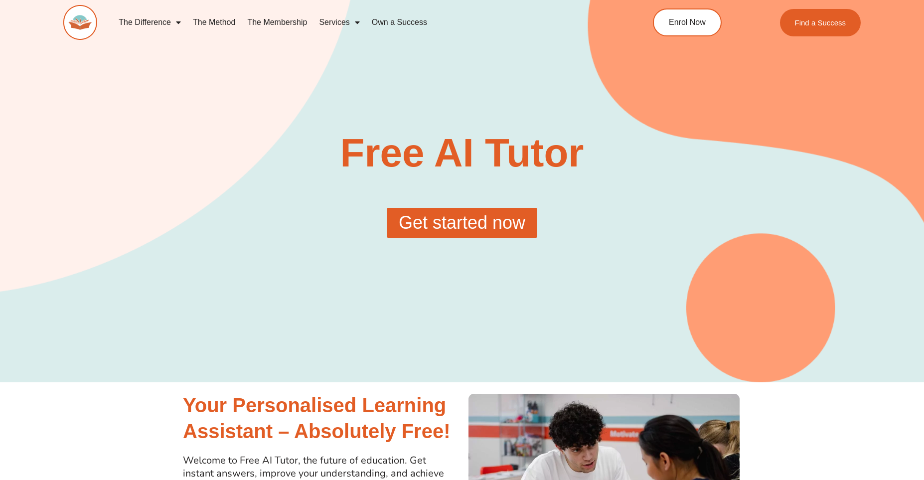
click at [511, 232] on span "Get started now" at bounding box center [462, 223] width 127 height 18
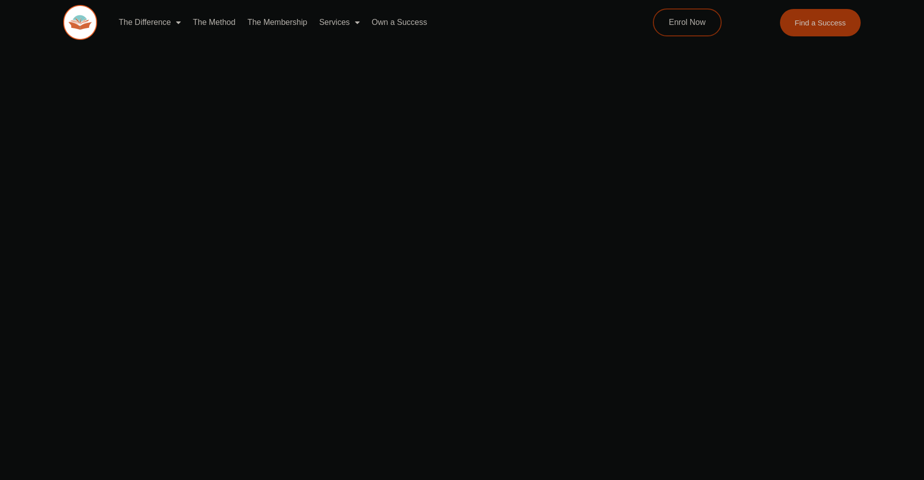
click at [402, 165] on div at bounding box center [462, 71] width 568 height 198
click at [674, 19] on span "Enrol Now" at bounding box center [686, 22] width 39 height 8
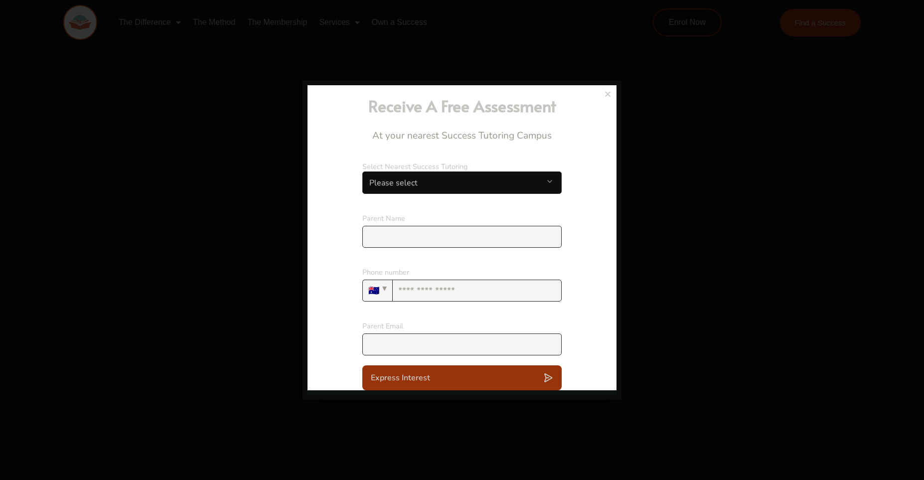
click at [609, 93] on icon "Close" at bounding box center [607, 93] width 7 height 7
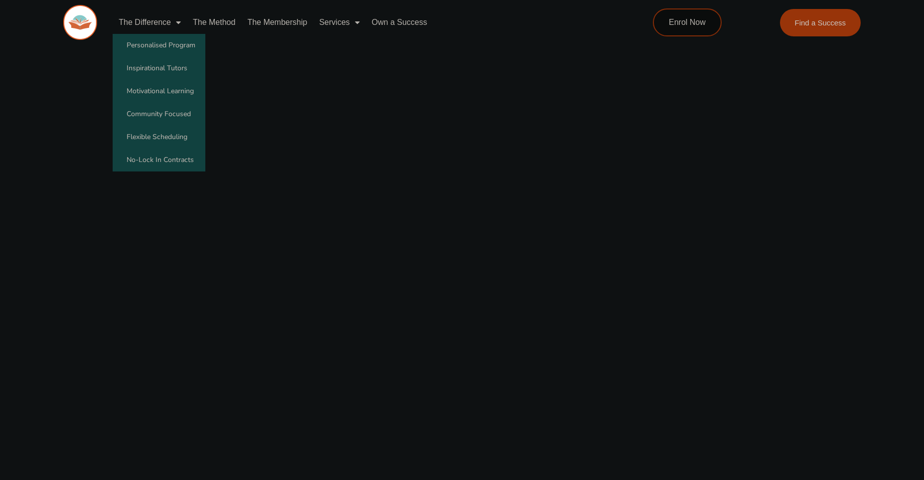
click at [179, 23] on span "Menu" at bounding box center [176, 22] width 10 height 18
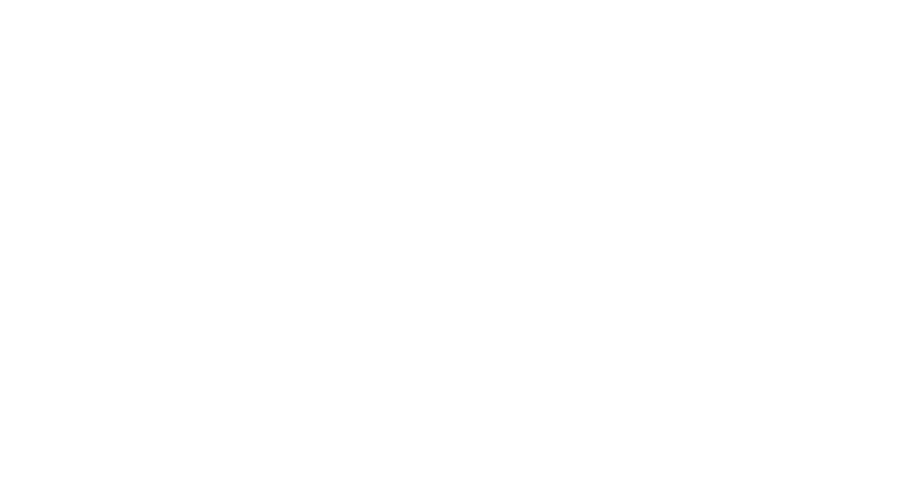
scroll to position [10, 0]
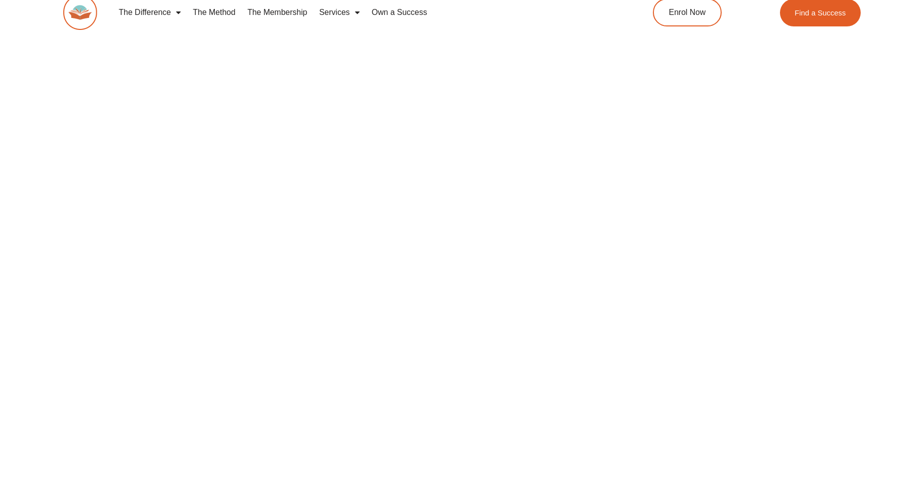
click at [137, 189] on div at bounding box center [462, 297] width 924 height 680
click at [213, 150] on div at bounding box center [462, 297] width 568 height 680
click at [214, 149] on div at bounding box center [462, 61] width 568 height 198
click at [229, 124] on div at bounding box center [462, 61] width 568 height 198
click at [265, 71] on div at bounding box center [462, 61] width 568 height 198
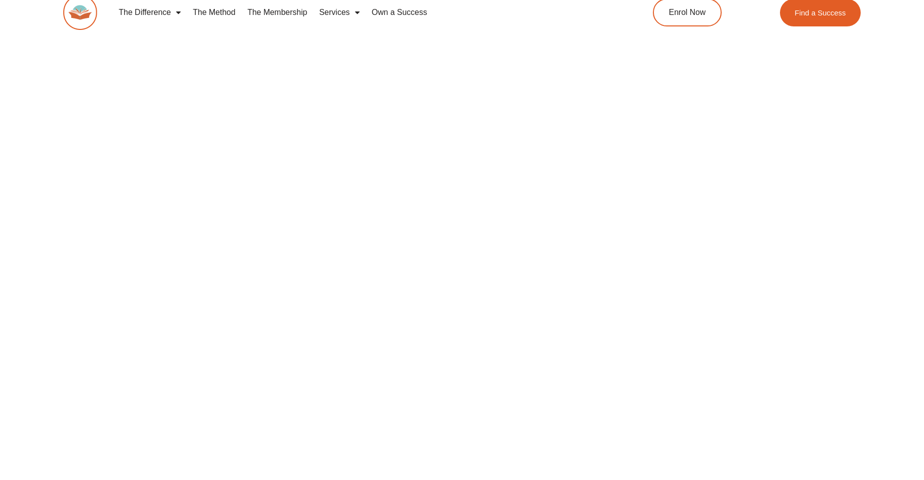
click at [277, 59] on div at bounding box center [462, 61] width 568 height 198
click at [278, 54] on div at bounding box center [462, 61] width 568 height 198
drag, startPoint x: 248, startPoint y: 107, endPoint x: 244, endPoint y: 119, distance: 13.2
click at [244, 119] on div at bounding box center [462, 61] width 568 height 198
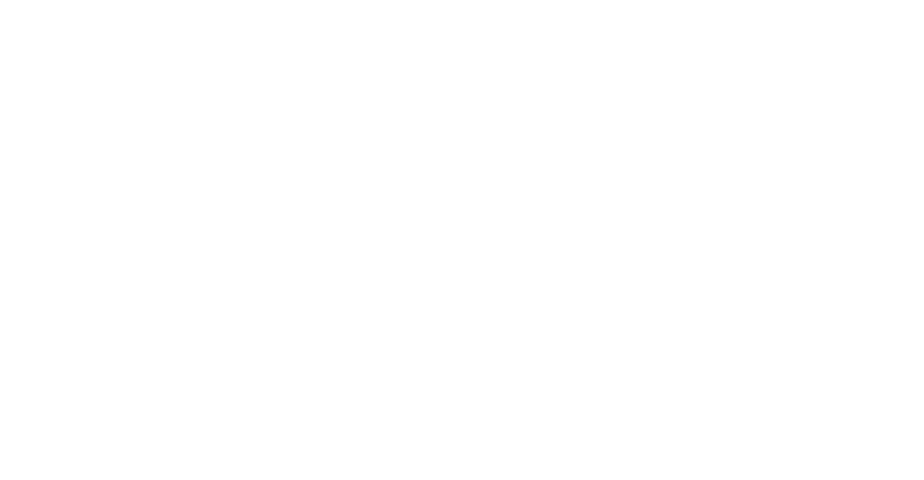
scroll to position [0, 0]
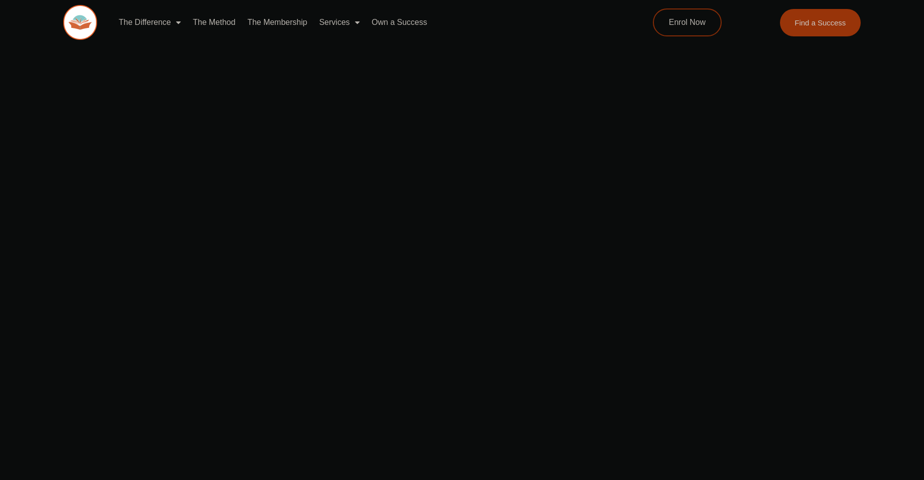
drag, startPoint x: 47, startPoint y: 130, endPoint x: 43, endPoint y: 81, distance: 48.5
click at [47, 129] on div at bounding box center [462, 307] width 924 height 680
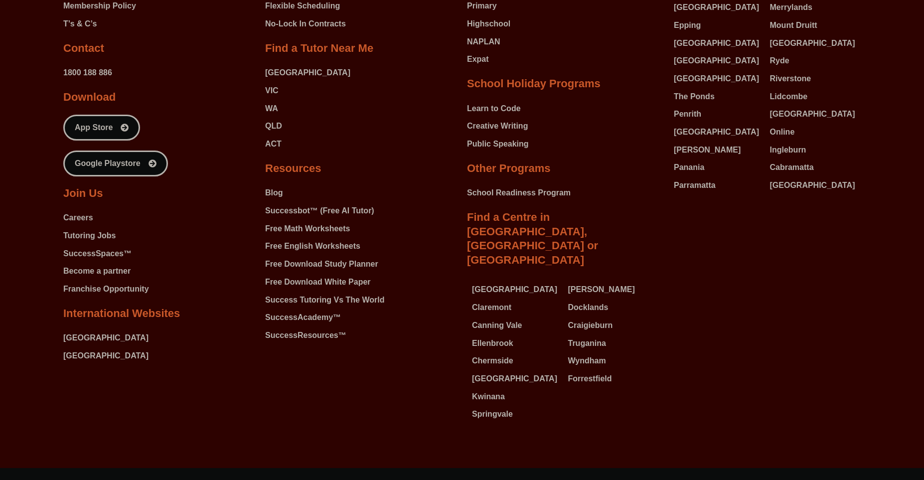
scroll to position [1027, 0]
click at [282, 217] on span "Successbot™ (Free AI Tutor)" at bounding box center [319, 211] width 109 height 15
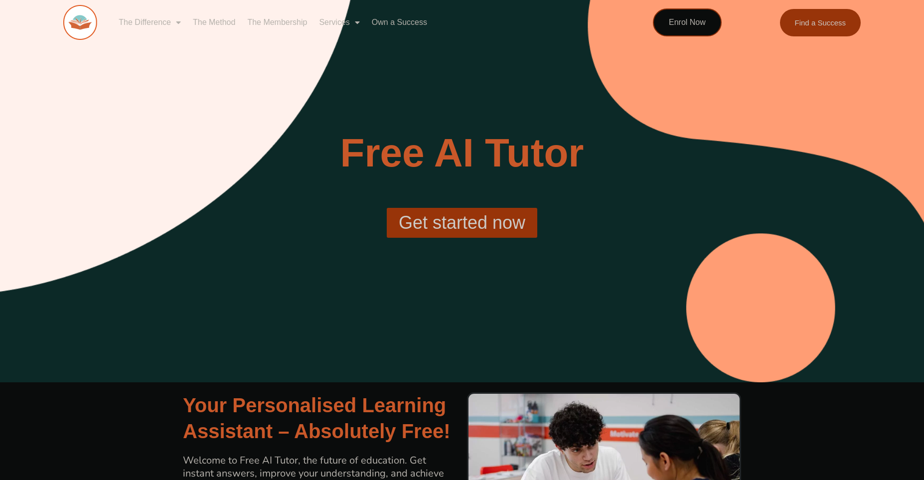
click at [421, 227] on span "Get started now" at bounding box center [462, 223] width 127 height 18
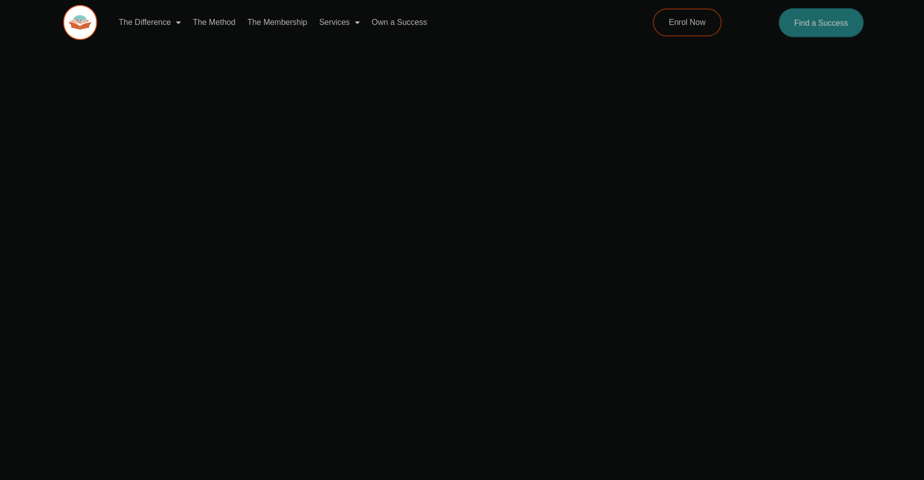
click at [827, 29] on link "Find a Success" at bounding box center [820, 22] width 85 height 29
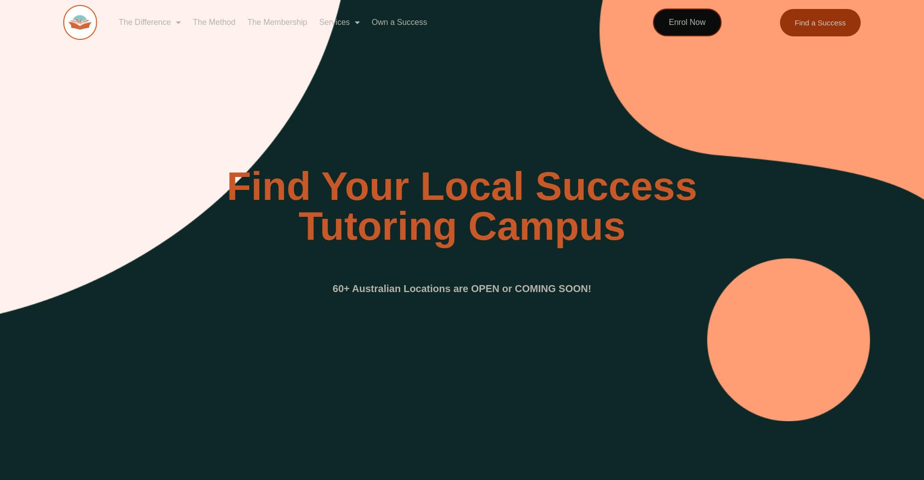
click at [224, 19] on link "The Method" at bounding box center [214, 22] width 54 height 23
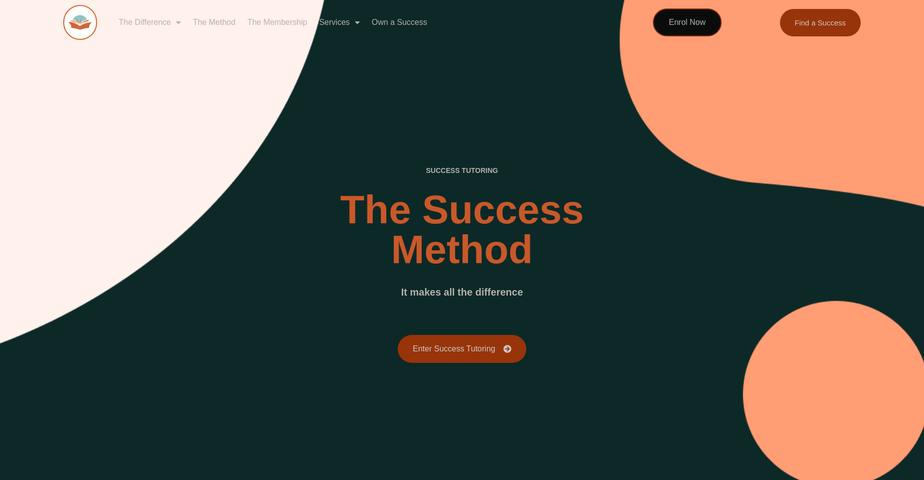
click at [297, 27] on link "The Membership" at bounding box center [277, 22] width 72 height 23
